Goal: Information Seeking & Learning: Learn about a topic

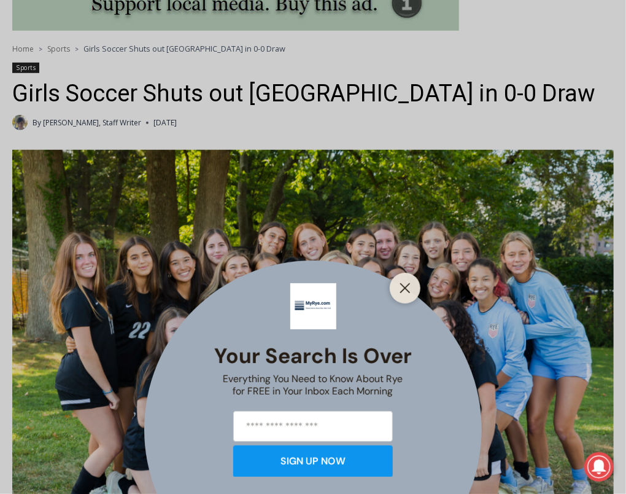
scroll to position [307, 0]
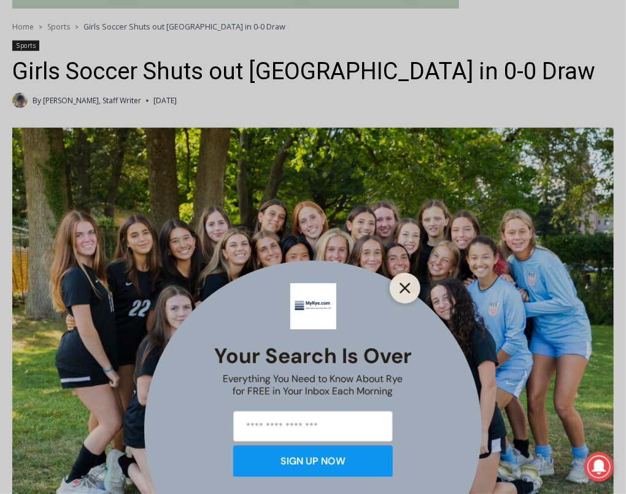
click at [410, 284] on line "Close" at bounding box center [405, 288] width 9 height 9
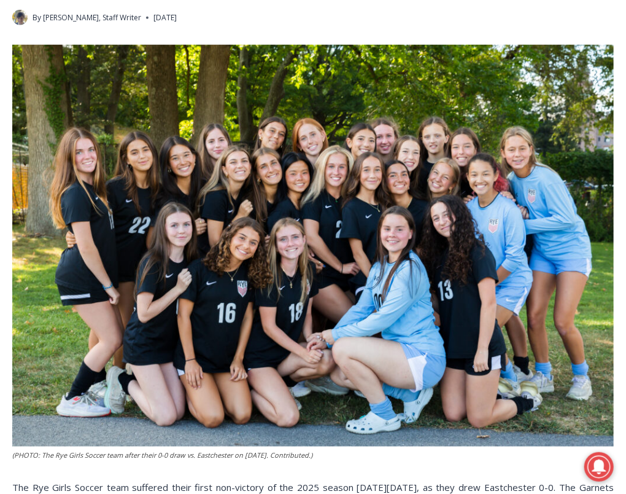
scroll to position [368, 0]
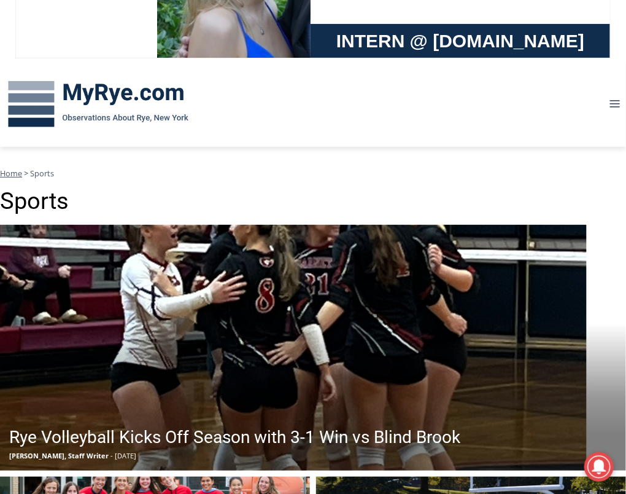
scroll to position [123, 0]
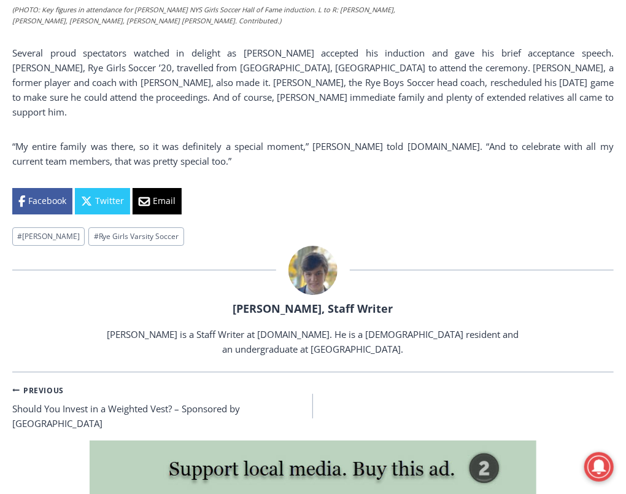
scroll to position [1412, 0]
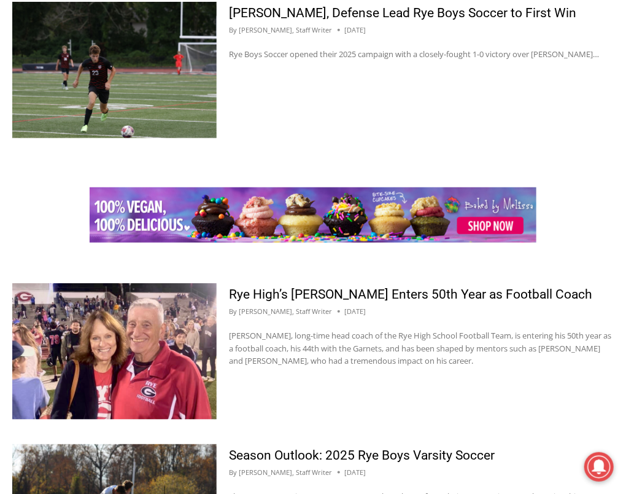
scroll to position [1658, 0]
